Goal: Information Seeking & Learning: Learn about a topic

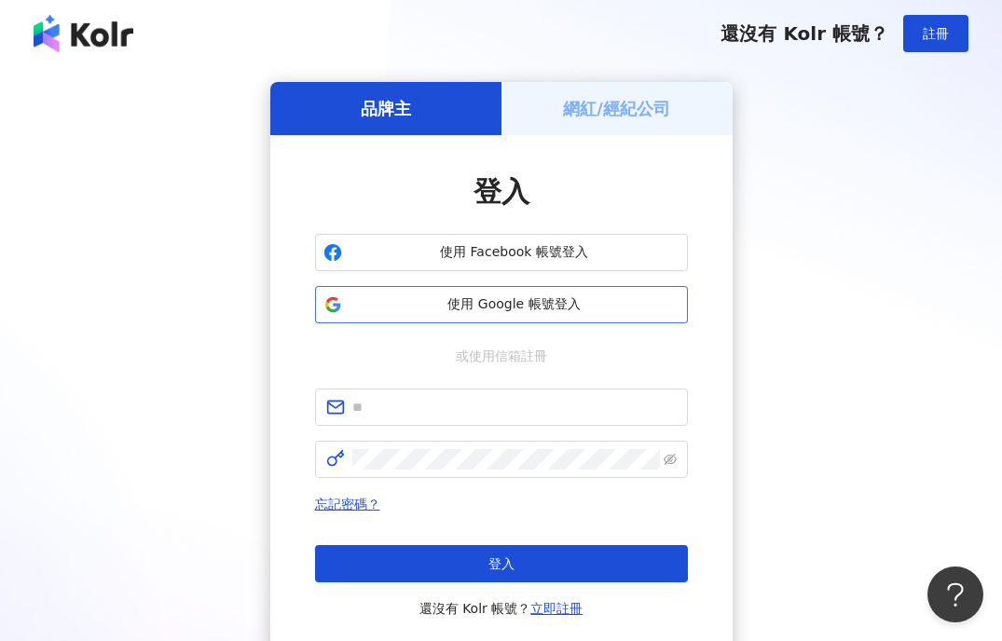
click at [514, 298] on span "使用 Google 帳號登入" at bounding box center [514, 304] width 330 height 19
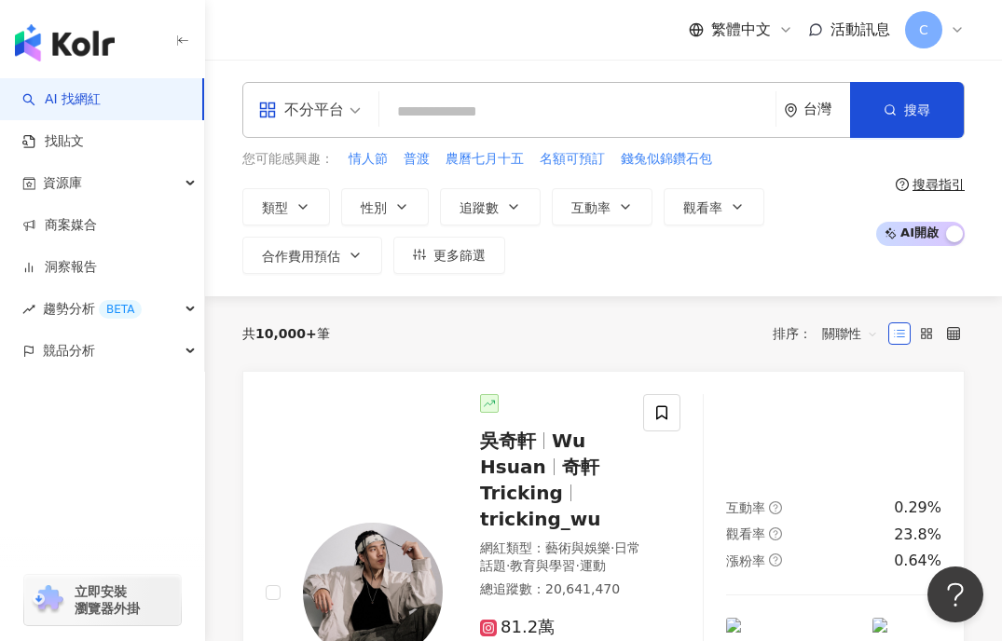
click at [540, 109] on input "search" at bounding box center [577, 111] width 381 height 35
type input "**********"
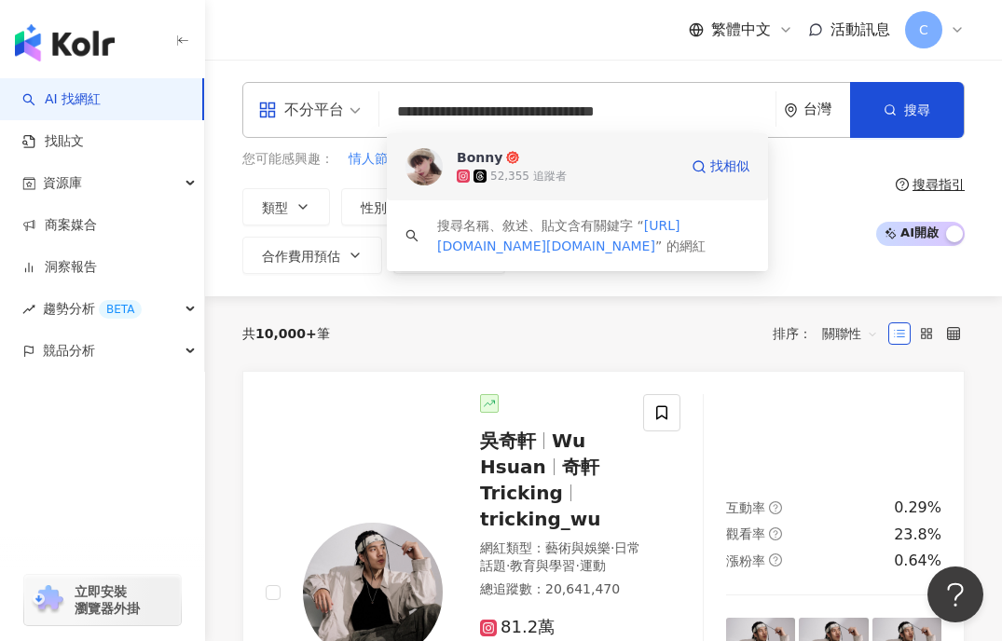
click at [627, 184] on div "52,355 追蹤者" at bounding box center [567, 176] width 221 height 19
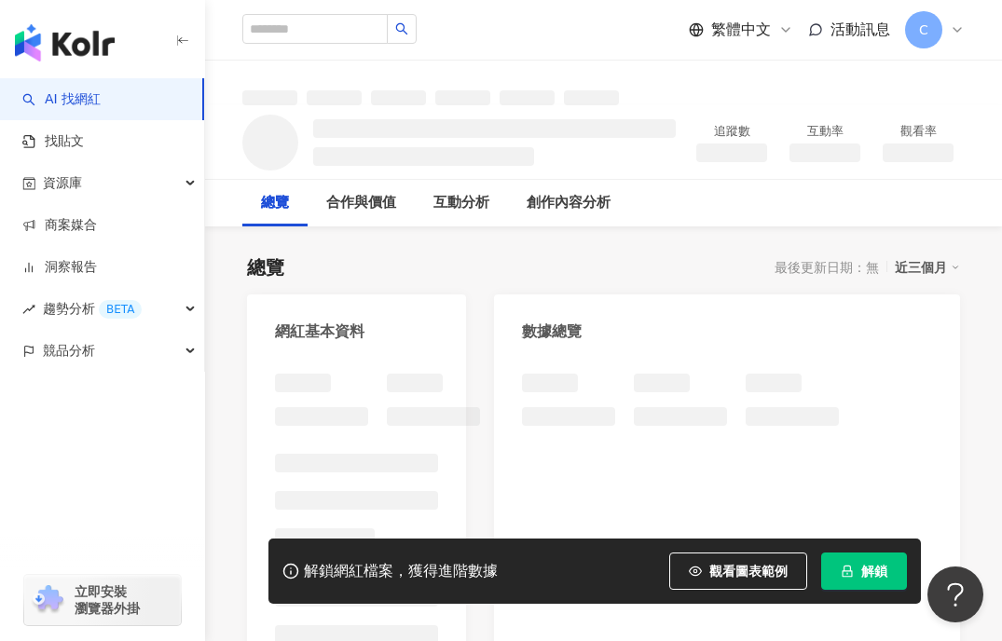
click at [881, 567] on span "解鎖" at bounding box center [874, 571] width 26 height 15
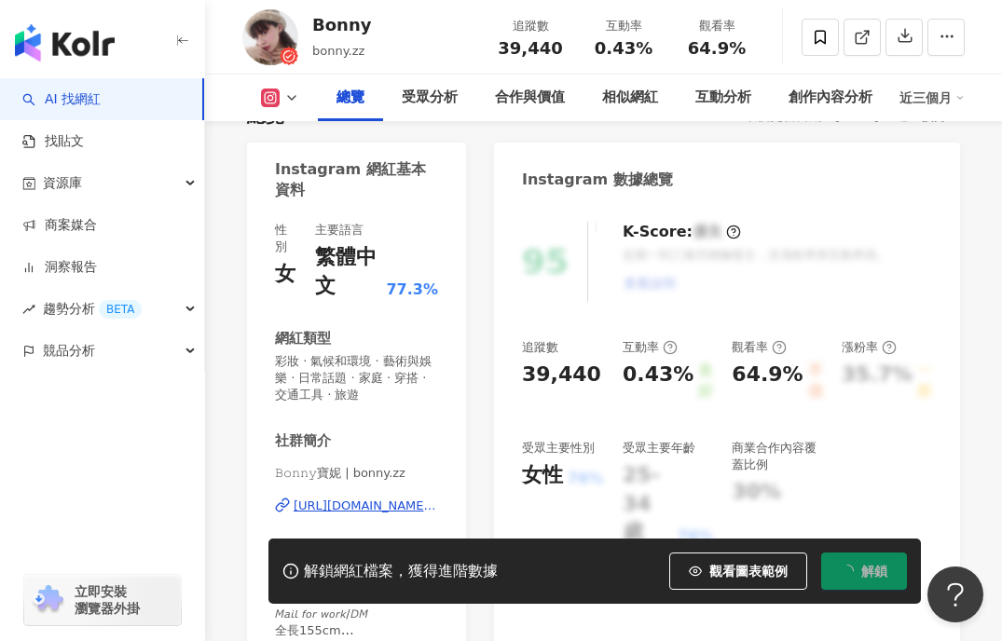
scroll to position [157, 0]
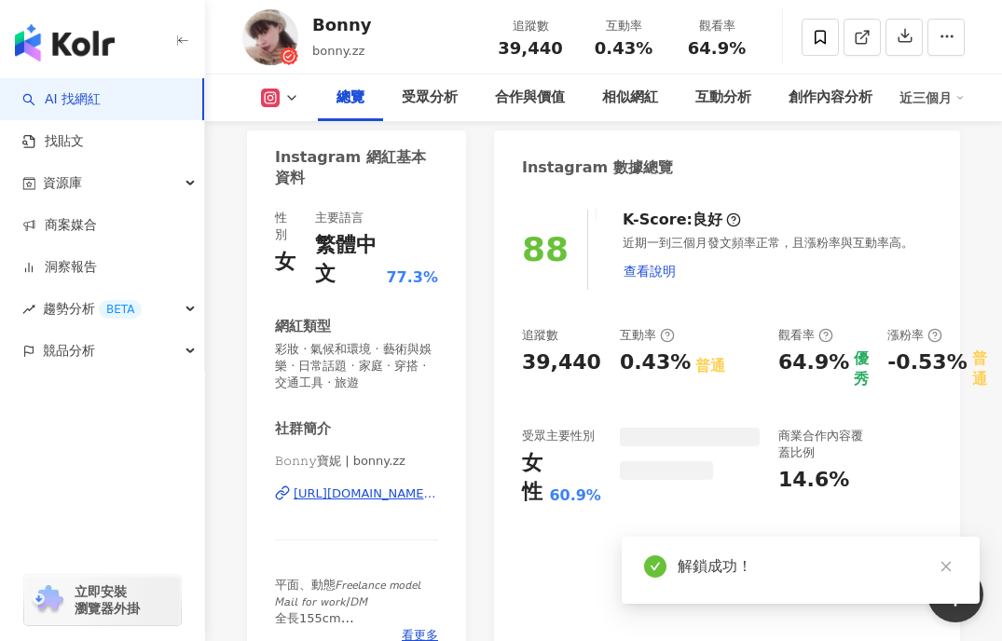
scroll to position [173, 0]
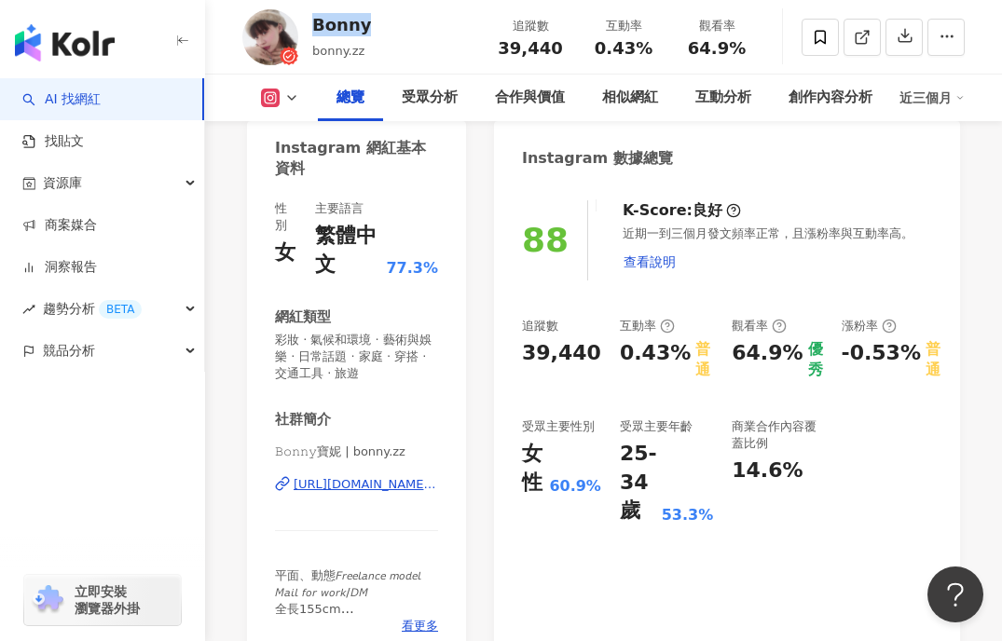
drag, startPoint x: 312, startPoint y: 20, endPoint x: 377, endPoint y: 20, distance: 65.2
click at [378, 20] on div "Bonny bonny.zz 追蹤數 39,440 互動率 0.43% 觀看率 64.9%" at bounding box center [603, 37] width 797 height 74
copy div "Bonny"
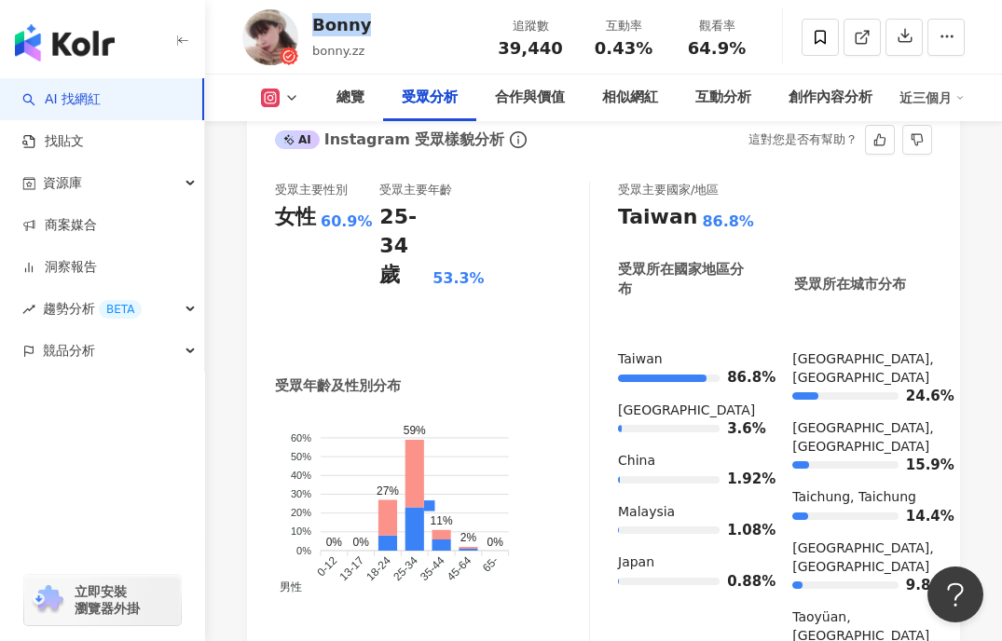
scroll to position [2033, 0]
